Goal: Information Seeking & Learning: Learn about a topic

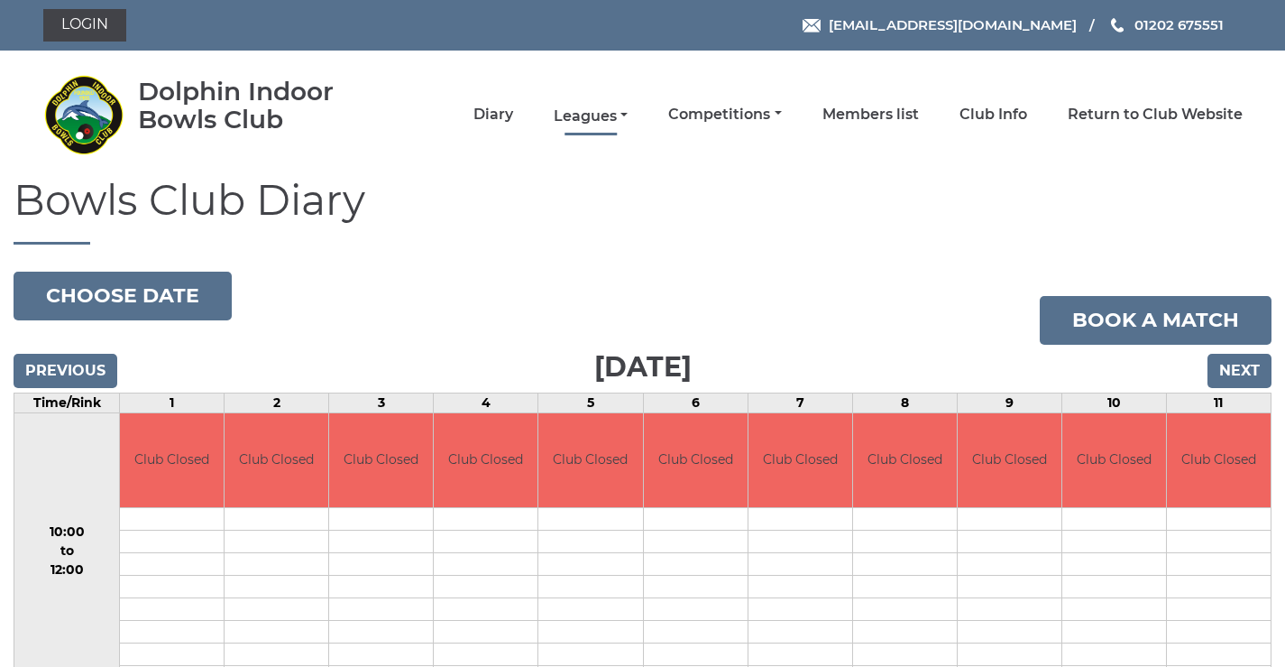
click at [611, 118] on link "Leagues" at bounding box center [591, 116] width 74 height 20
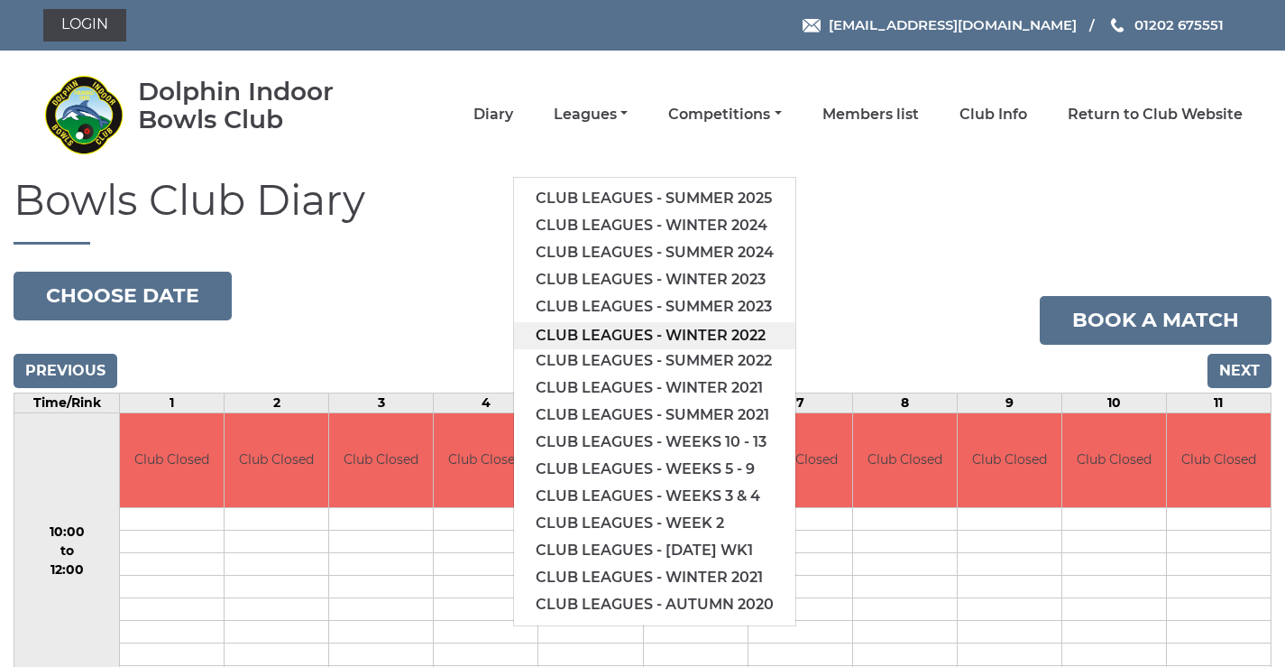
click at [699, 346] on link "Club leagues - Winter 2022" at bounding box center [654, 335] width 281 height 27
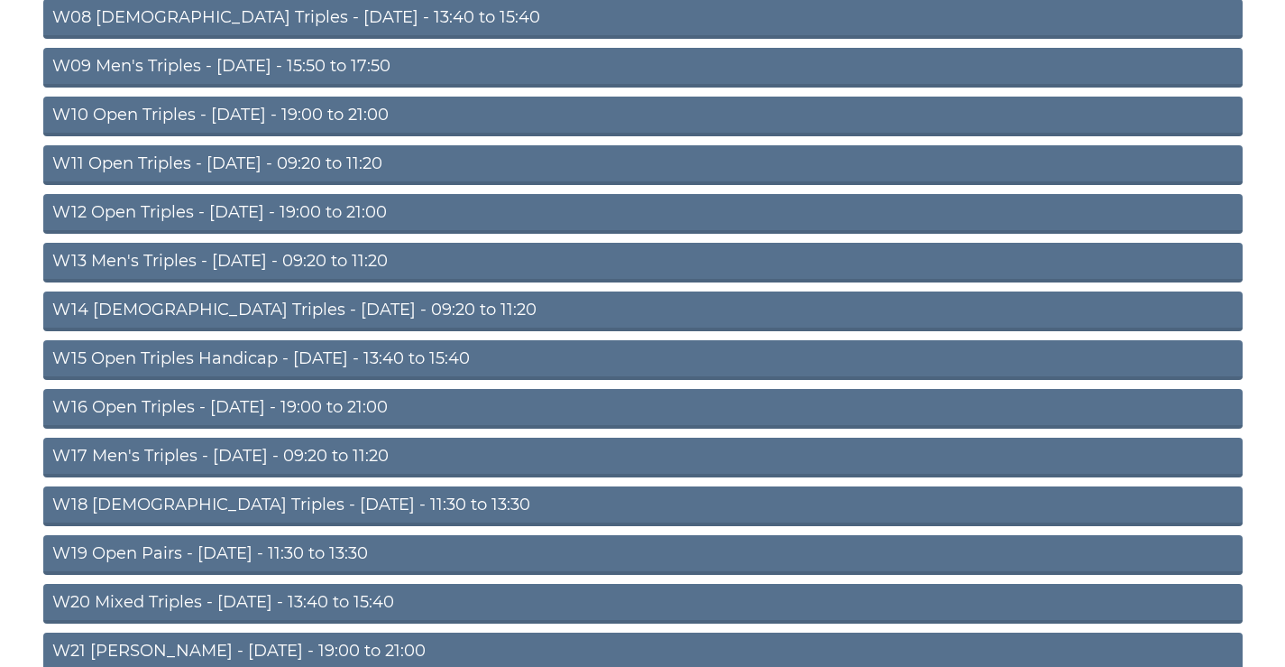
scroll to position [728, 0]
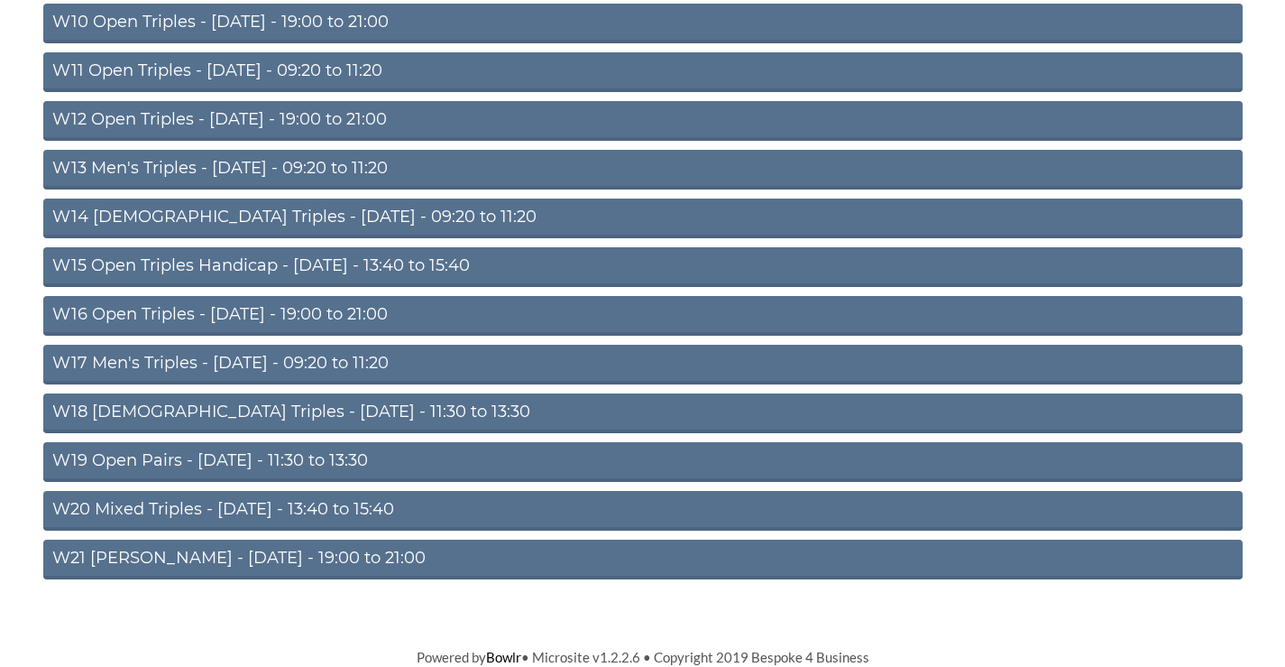
click at [294, 360] on link "W17 Men's Triples - Friday - 09:20 to 11:20" at bounding box center [643, 365] width 1200 height 40
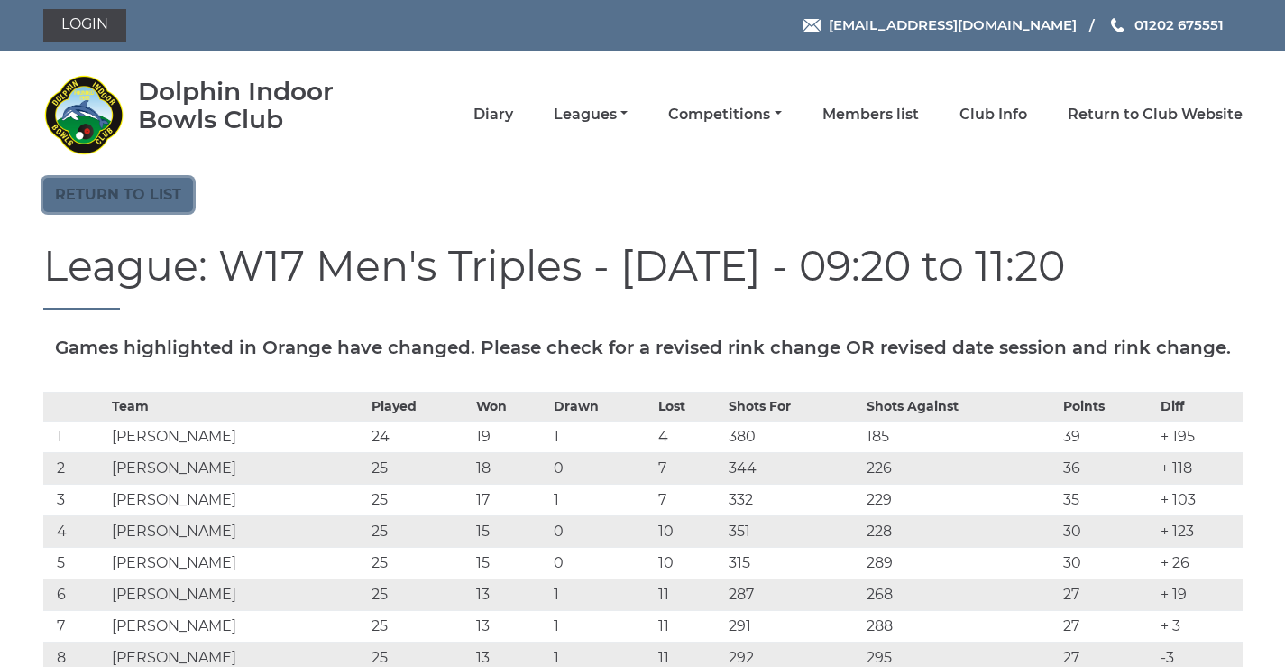
click at [103, 198] on link "Return to list" at bounding box center [118, 195] width 150 height 34
click at [601, 117] on link "Leagues" at bounding box center [591, 116] width 74 height 20
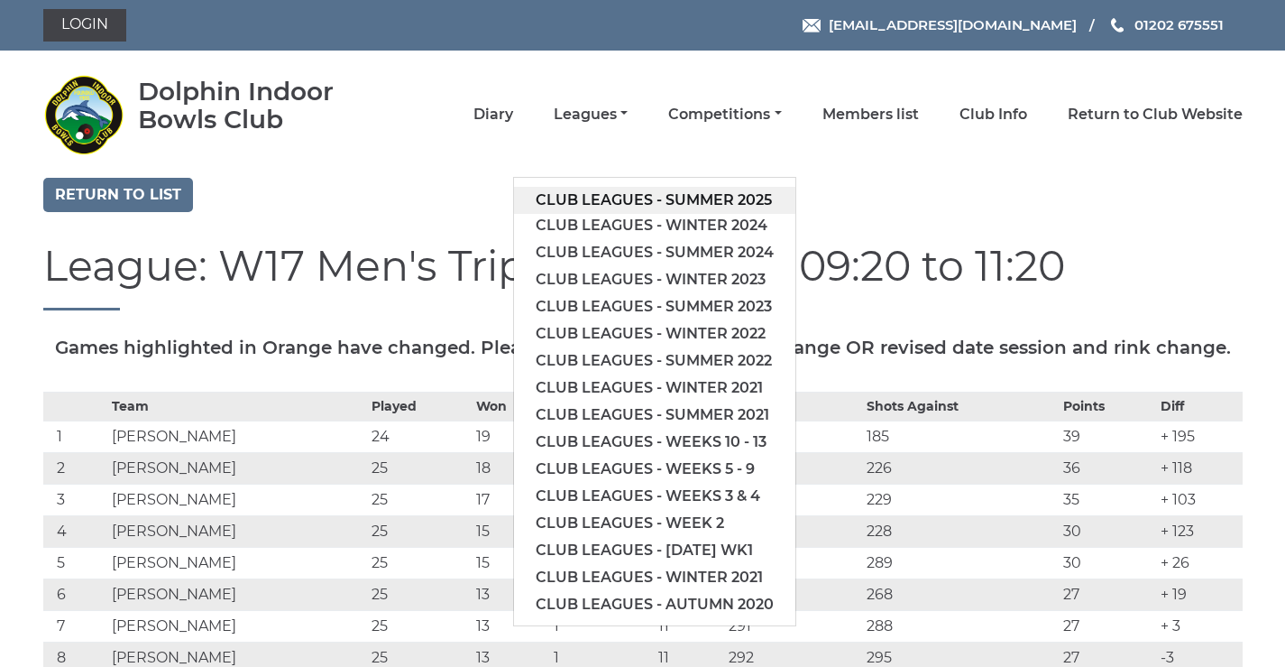
click at [714, 203] on link "Club leagues - Summer 2025" at bounding box center [654, 200] width 281 height 27
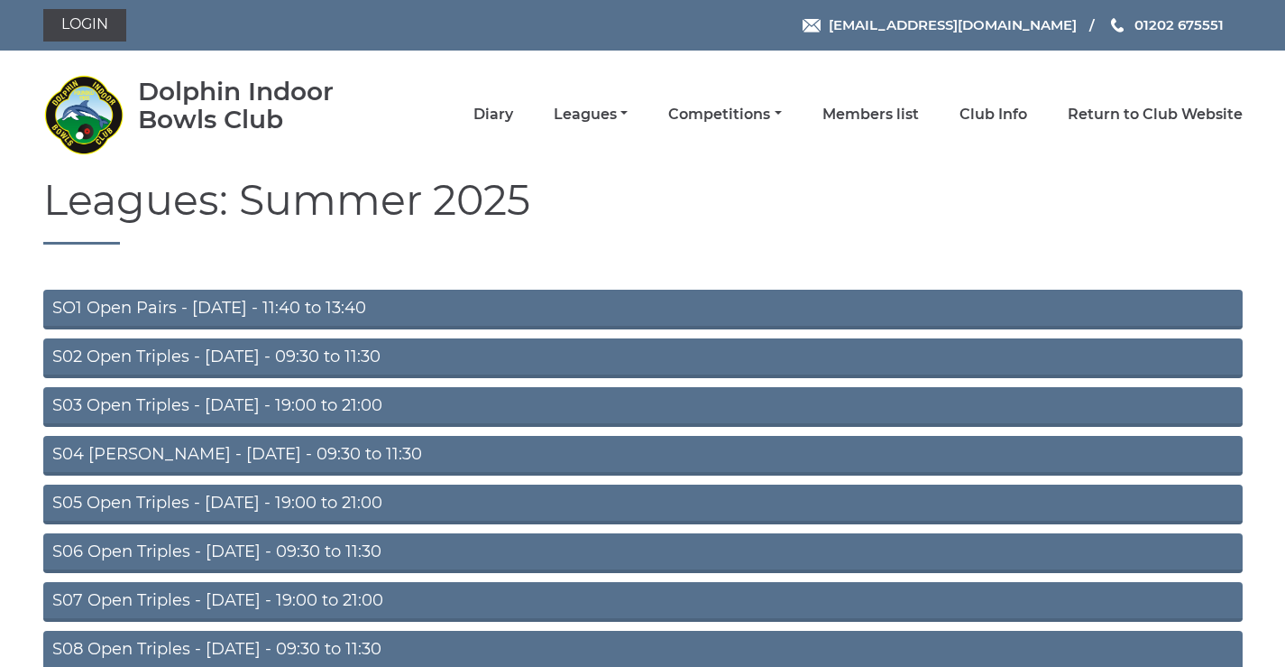
scroll to position [143, 0]
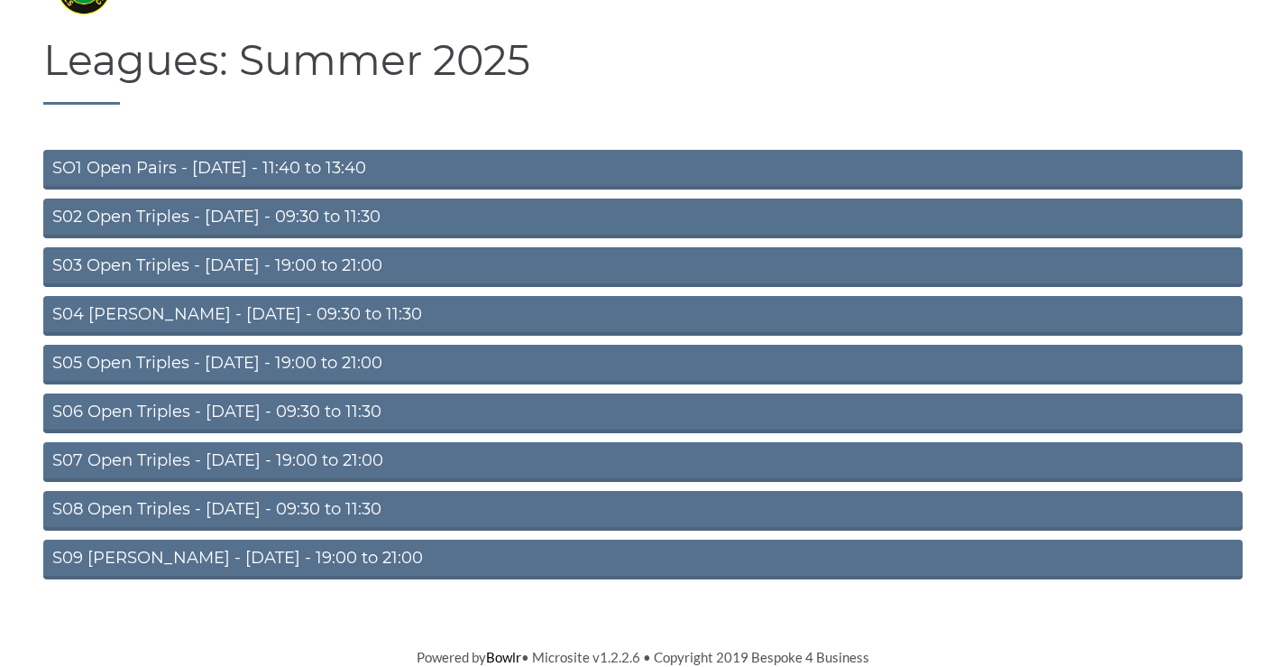
click at [225, 502] on link "S08 Open Triples - [DATE] - 09:30 to 11:30" at bounding box center [643, 511] width 1200 height 40
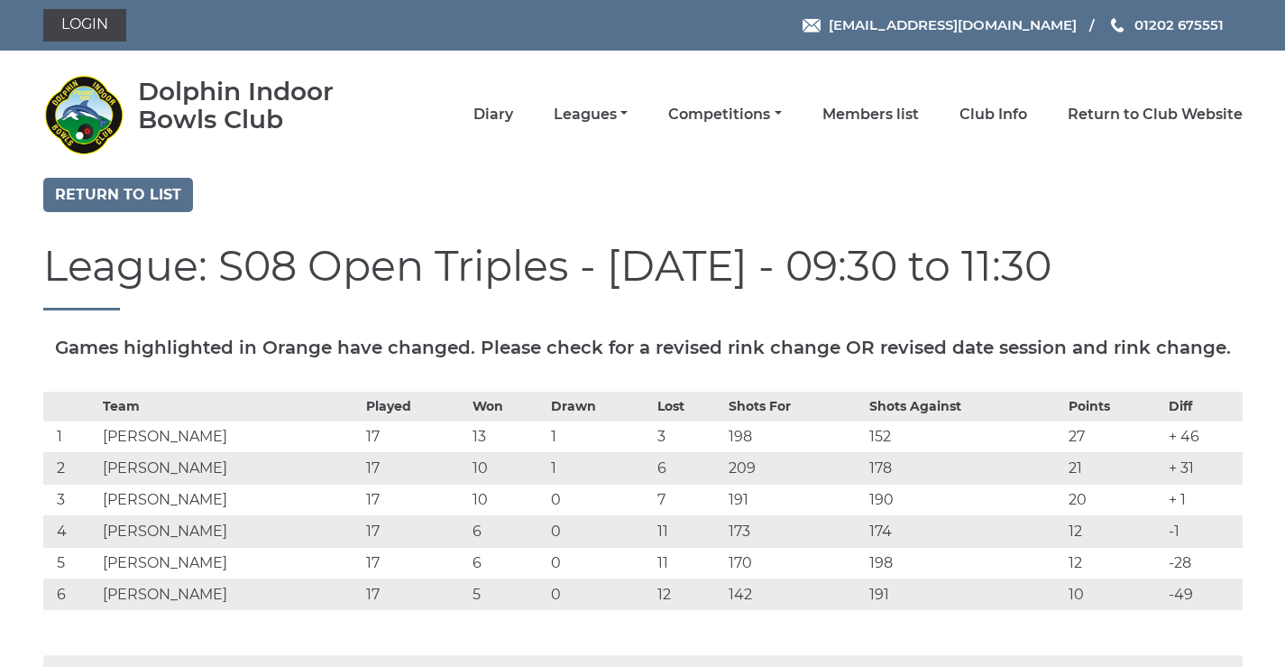
scroll to position [210, 0]
